Goal: Transaction & Acquisition: Download file/media

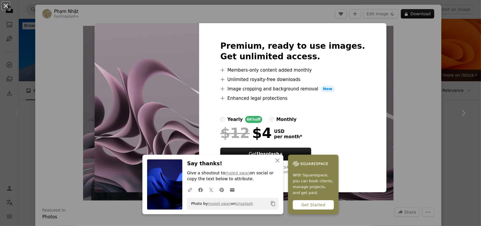
click at [427, 86] on div "An X shape Premium, ready to use images. Get unlimited access. A plus sign Memb…" at bounding box center [240, 113] width 481 height 226
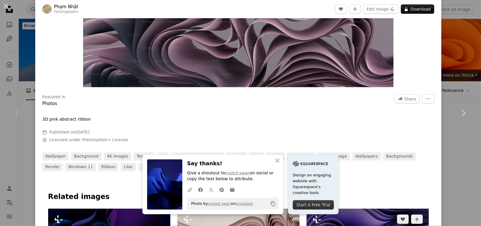
scroll to position [206, 0]
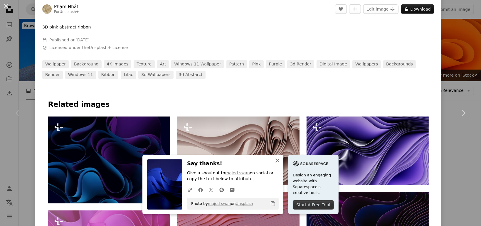
drag, startPoint x: 301, startPoint y: 162, endPoint x: 298, endPoint y: 167, distance: 5.8
click at [280, 162] on icon "button" at bounding box center [278, 161] width 4 height 4
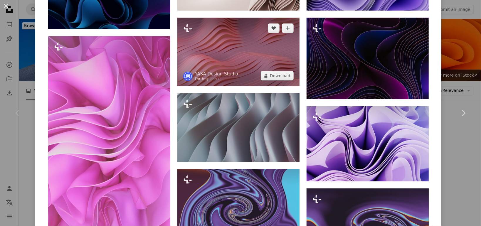
scroll to position [382, 0]
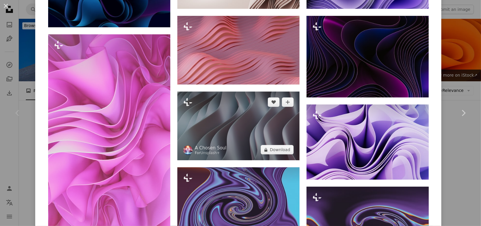
click at [236, 127] on img at bounding box center [238, 126] width 122 height 69
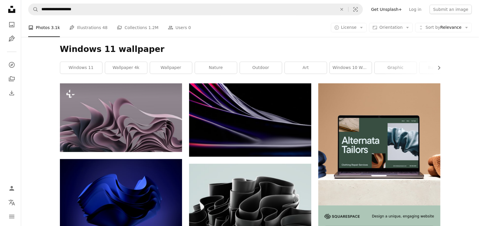
scroll to position [118, 0]
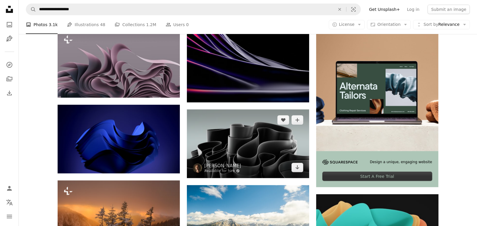
click at [254, 110] on img at bounding box center [248, 144] width 122 height 69
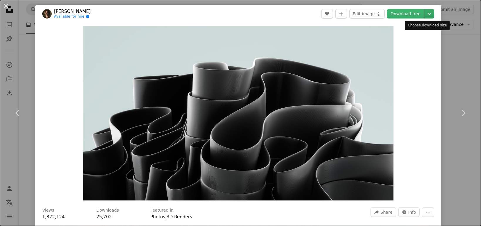
click at [425, 12] on icon "Chevron down" at bounding box center [429, 13] width 9 height 7
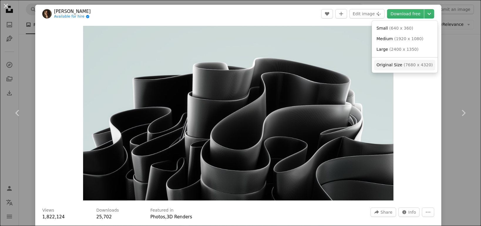
click at [415, 65] on span "( 7680 x 4320 )" at bounding box center [418, 65] width 29 height 5
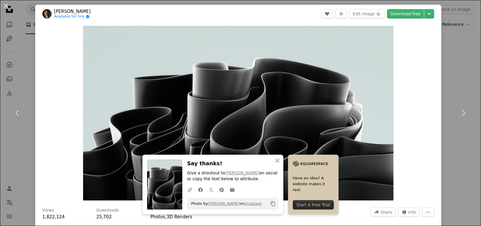
click at [410, 125] on div "Zoom in" at bounding box center [238, 113] width 406 height 181
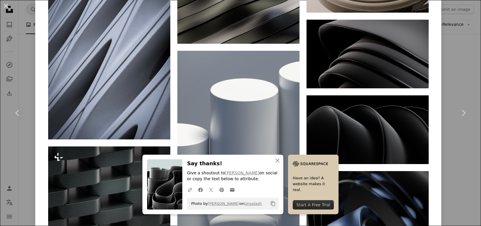
scroll to position [1615, 0]
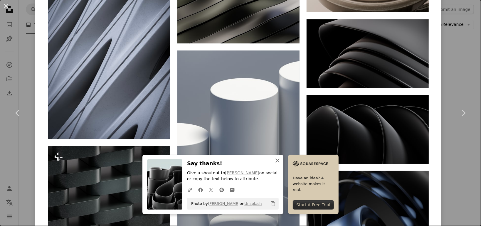
click at [281, 162] on icon "An X shape" at bounding box center [277, 160] width 7 height 7
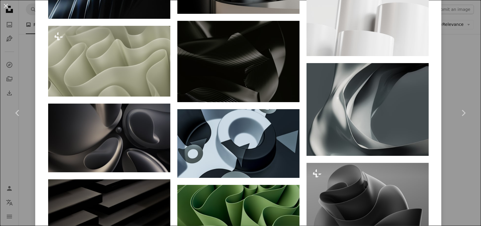
scroll to position [823, 0]
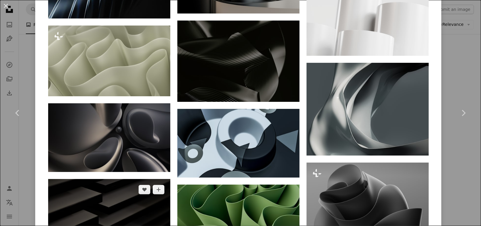
click at [123, 179] on img at bounding box center [109, 219] width 122 height 81
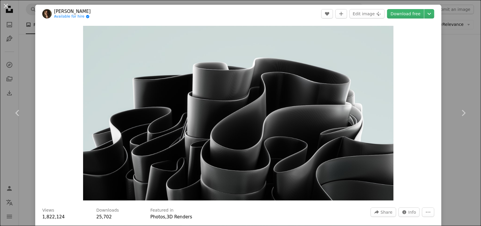
click at [457, 22] on div "An X shape Chevron left Chevron right [PERSON_NAME] Available for hire A checkm…" at bounding box center [240, 113] width 481 height 226
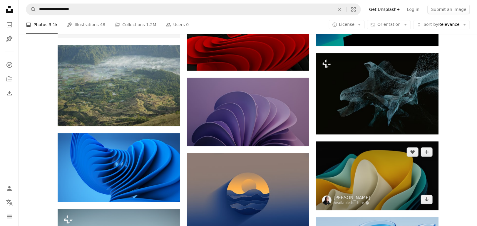
scroll to position [1028, 0]
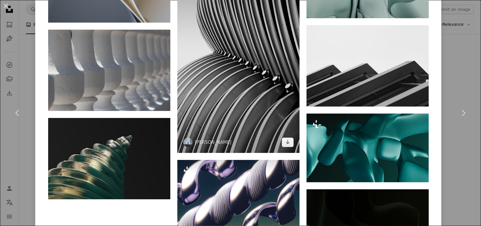
scroll to position [5637, 0]
